Goal: Find specific page/section: Find specific page/section

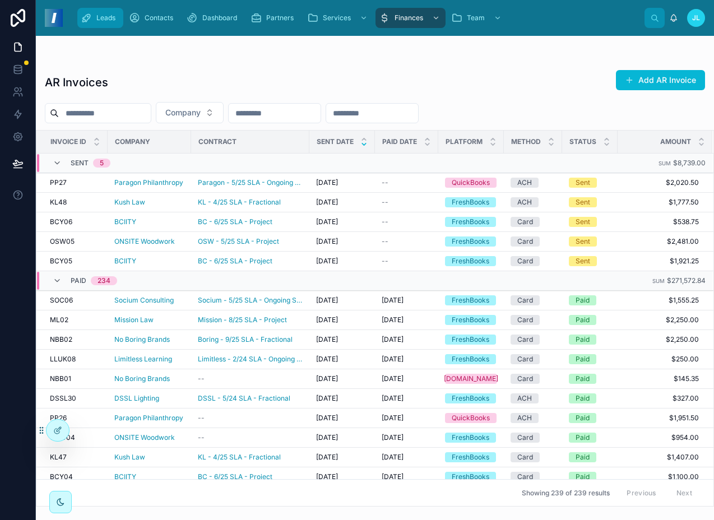
click at [86, 24] on div "Leads" at bounding box center [100, 18] width 39 height 18
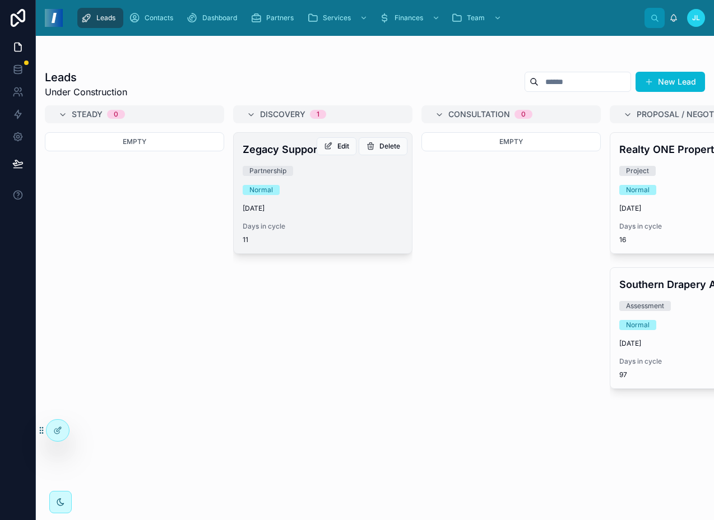
click at [336, 187] on div "Normal" at bounding box center [323, 190] width 160 height 10
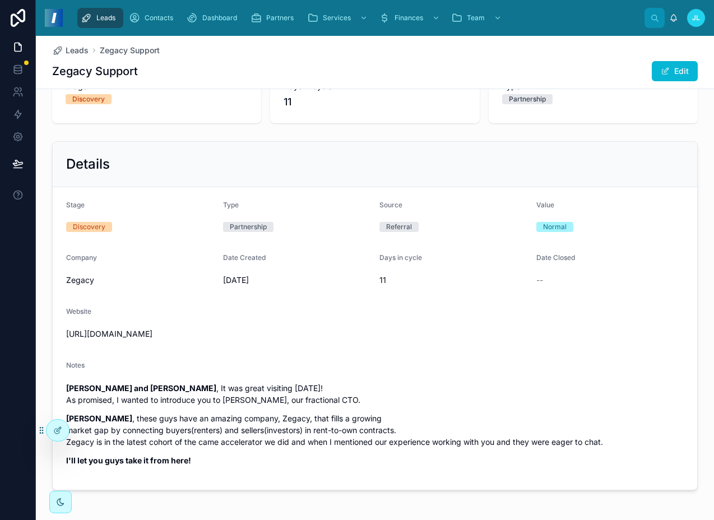
scroll to position [75, 0]
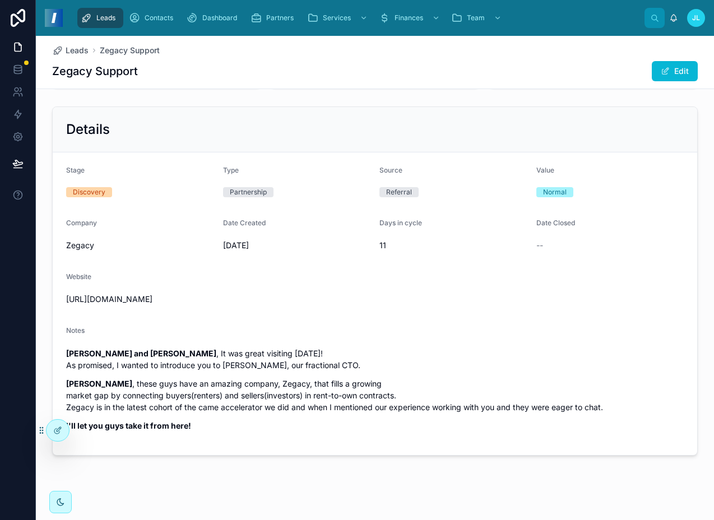
click at [193, 375] on div "[PERSON_NAME] and [PERSON_NAME] , It was great visiting [DATE]! As promised, I …" at bounding box center [375, 390] width 618 height 84
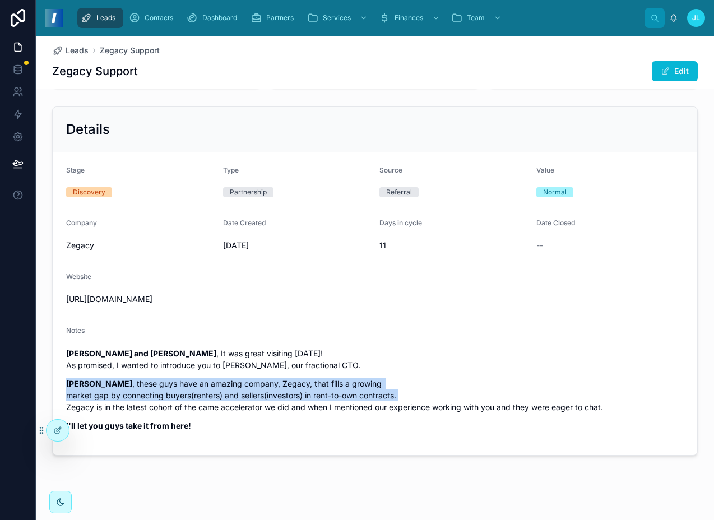
click at [193, 375] on div "[PERSON_NAME] and [PERSON_NAME] , It was great visiting [DATE]! As promised, I …" at bounding box center [375, 390] width 618 height 84
click at [189, 380] on p "[PERSON_NAME] , these guys have an amazing company, Zegacy, that fills a growin…" at bounding box center [375, 395] width 618 height 35
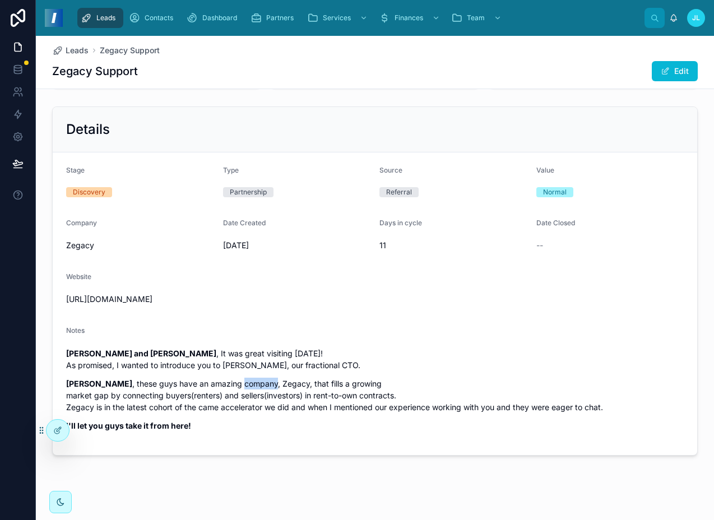
click at [189, 380] on p "[PERSON_NAME] , these guys have an amazing company, Zegacy, that fills a growin…" at bounding box center [375, 395] width 618 height 35
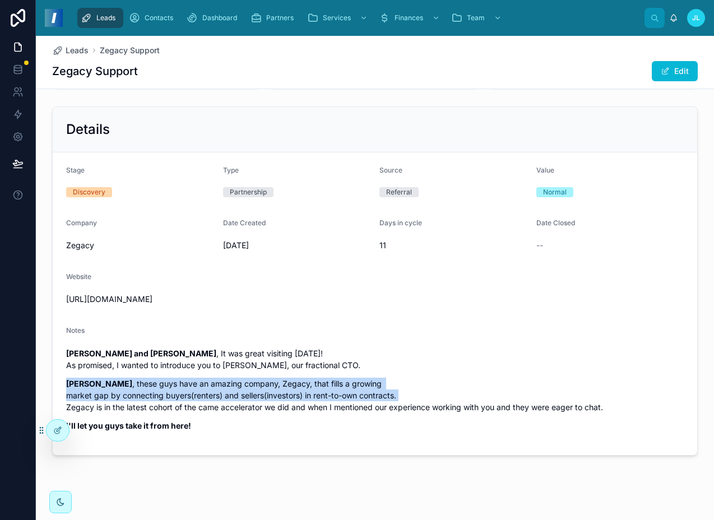
click at [189, 380] on p "[PERSON_NAME] , these guys have an amazing company, Zegacy, that fills a growin…" at bounding box center [375, 395] width 618 height 35
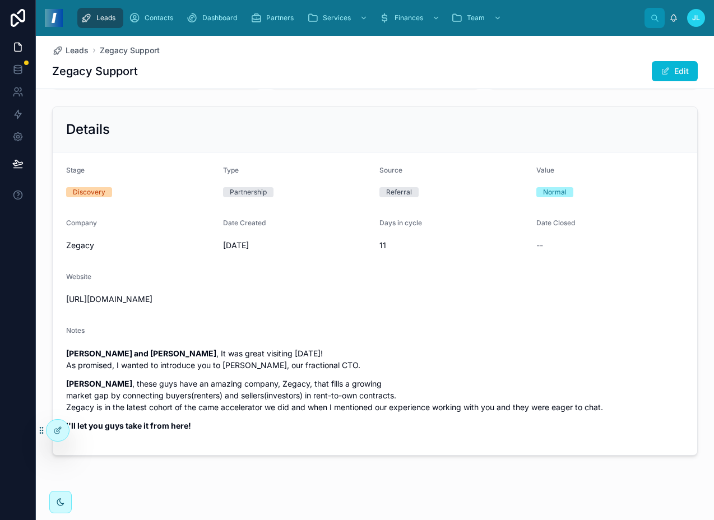
click at [189, 380] on p "Joel , these guys have an amazing company, Zegacy, that fills a growing market …" at bounding box center [375, 395] width 618 height 35
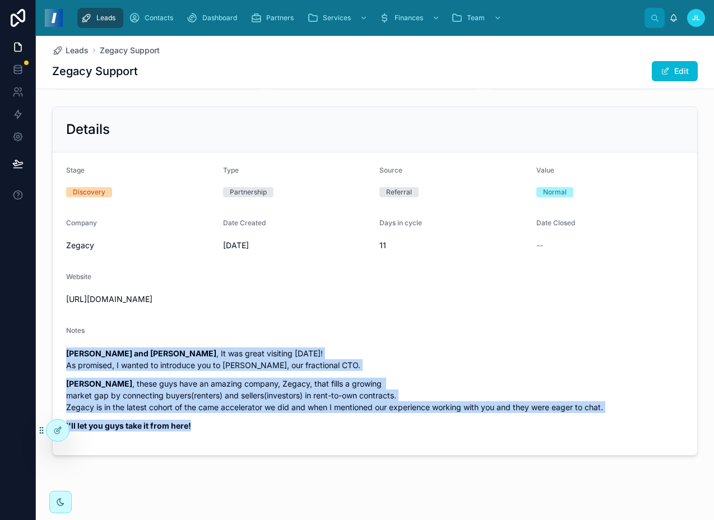
drag, startPoint x: 196, startPoint y: 416, endPoint x: 62, endPoint y: 353, distance: 147.5
click at [66, 353] on div "Adam and Joe , It was great visiting yesterday! As promised, I wanted to introd…" at bounding box center [375, 390] width 618 height 84
copy div "Adam and Joe , It was great visiting yesterday! As promised, I wanted to introd…"
